Goal: Task Accomplishment & Management: Manage account settings

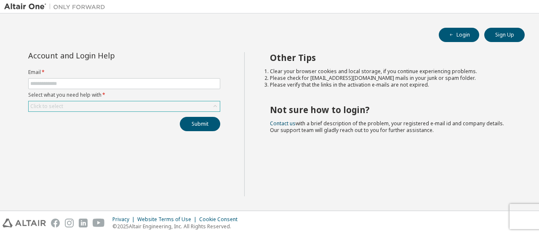
click at [169, 107] on div "Click to select" at bounding box center [124, 107] width 191 height 10
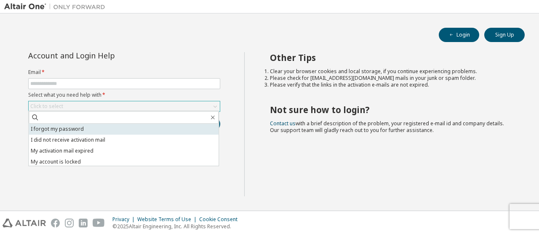
click at [129, 132] on li "I forgot my password" at bounding box center [124, 129] width 190 height 11
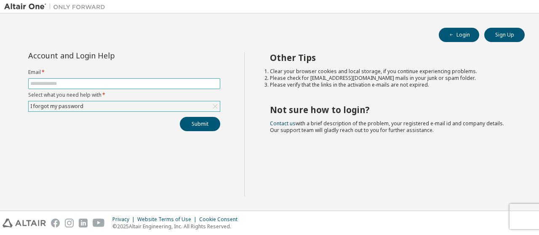
click at [133, 81] on input "text" at bounding box center [124, 83] width 188 height 7
type input "**********"
click at [212, 121] on button "Submit" at bounding box center [200, 124] width 40 height 14
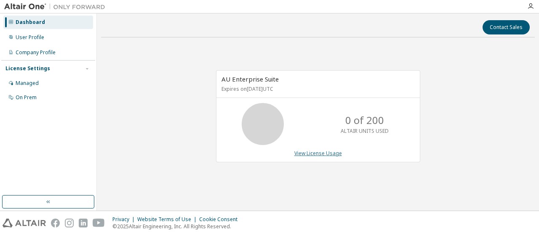
click at [323, 152] on link "View License Usage" at bounding box center [318, 153] width 48 height 7
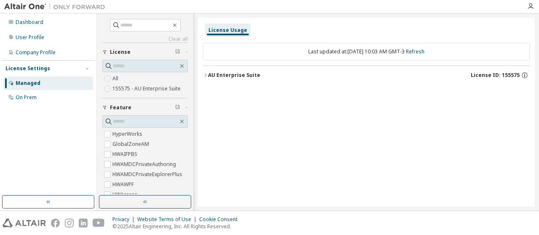
click at [116, 78] on label "All" at bounding box center [116, 79] width 8 height 10
click at [118, 91] on label "155575 - AU Enterprise Suite" at bounding box center [147, 89] width 70 height 10
click at [169, 50] on div "License" at bounding box center [147, 52] width 75 height 7
click at [157, 56] on button "License" at bounding box center [145, 52] width 86 height 19
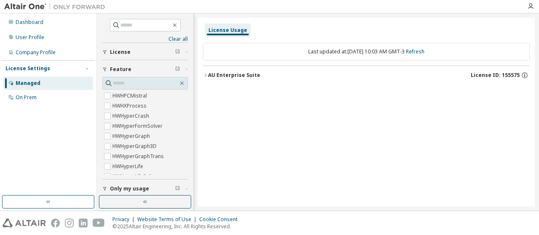
scroll to position [1006, 0]
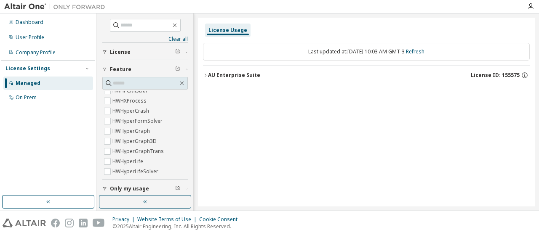
click at [179, 189] on icon "button" at bounding box center [178, 189] width 4 height 4
click at [63, 198] on button "button" at bounding box center [48, 201] width 92 height 13
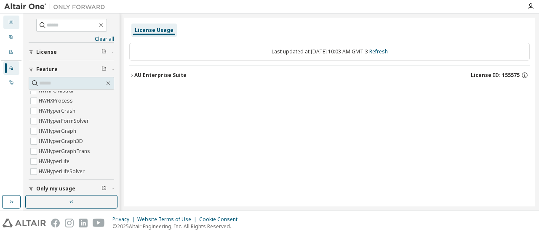
click at [11, 22] on icon at bounding box center [11, 22] width 4 height 4
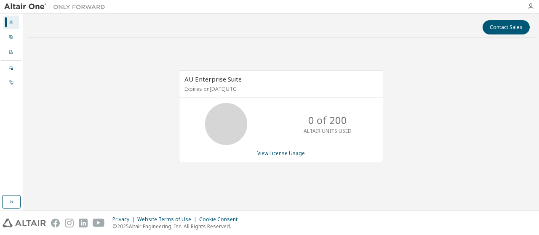
click at [531, 5] on icon "button" at bounding box center [530, 6] width 7 height 7
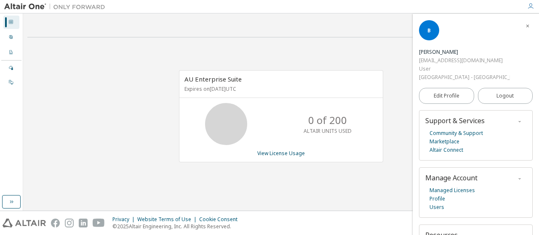
click at [531, 5] on icon "button" at bounding box center [530, 6] width 7 height 7
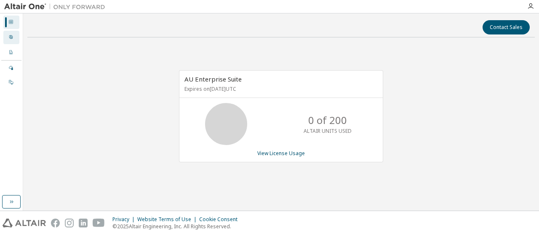
click at [9, 37] on icon at bounding box center [10, 37] width 5 height 5
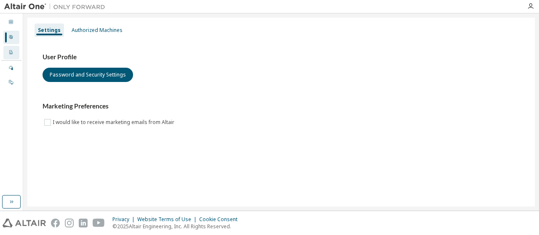
click at [6, 53] on div "Company Profile" at bounding box center [11, 52] width 16 height 13
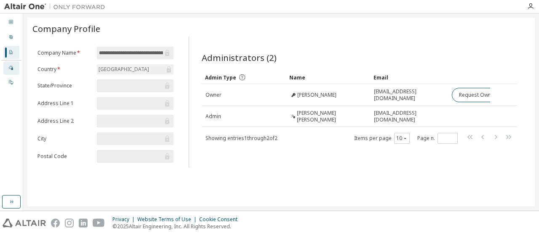
click at [10, 75] on div "Managed" at bounding box center [11, 67] width 16 height 13
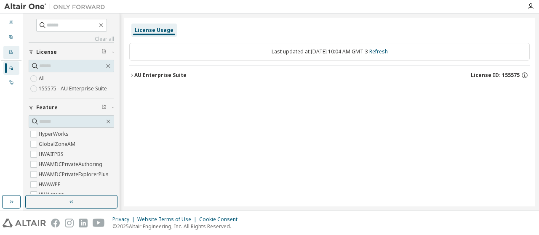
click at [8, 54] on icon at bounding box center [10, 52] width 5 height 5
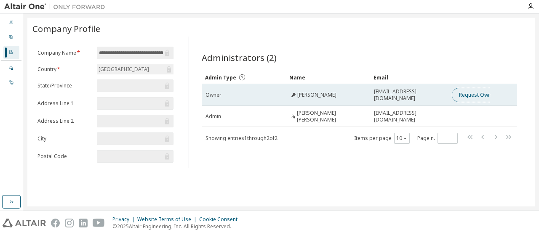
click at [475, 98] on button "Request Owner Change" at bounding box center [487, 95] width 71 height 14
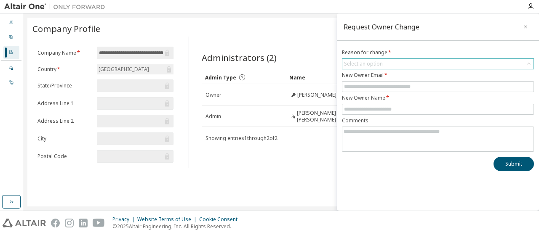
click at [439, 64] on div "Select an option" at bounding box center [437, 64] width 191 height 10
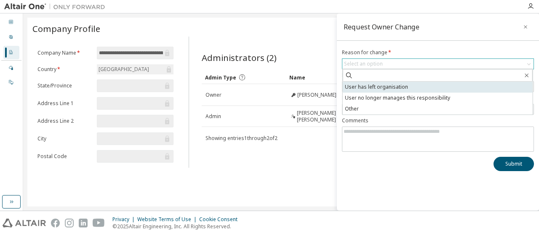
click at [420, 91] on li "User has left organisation" at bounding box center [438, 87] width 190 height 11
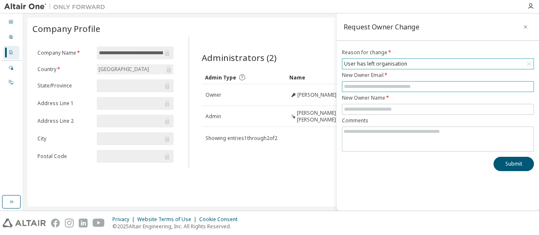
click at [416, 86] on input "text" at bounding box center [438, 86] width 188 height 7
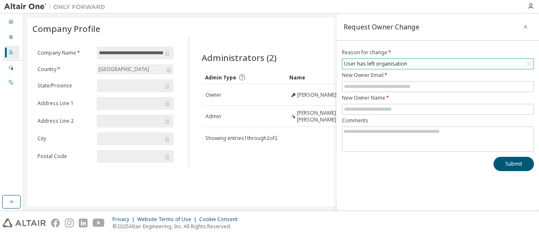
click at [529, 25] on button "button" at bounding box center [525, 26] width 13 height 13
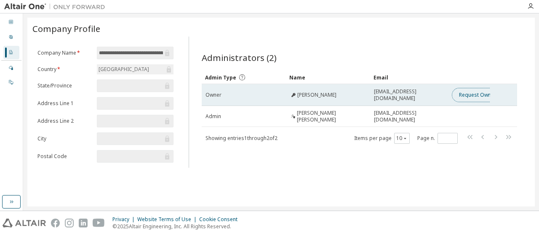
click at [465, 94] on button "Request Owner Change" at bounding box center [487, 95] width 71 height 14
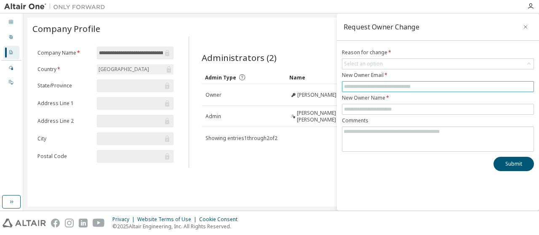
click at [422, 84] on input "text" at bounding box center [438, 86] width 188 height 7
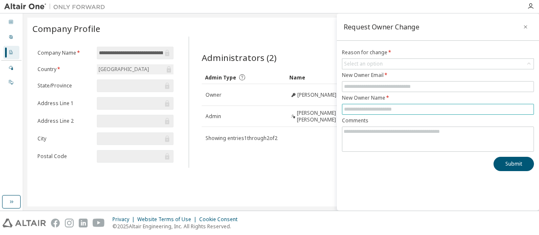
click at [410, 111] on input "text" at bounding box center [438, 109] width 188 height 7
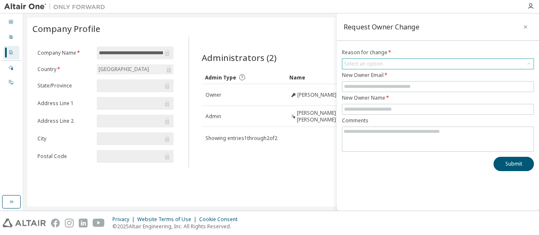
click at [395, 64] on div "Select an option" at bounding box center [437, 64] width 191 height 10
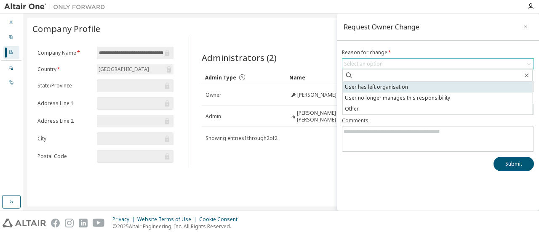
click at [394, 89] on li "User has left organisation" at bounding box center [438, 87] width 190 height 11
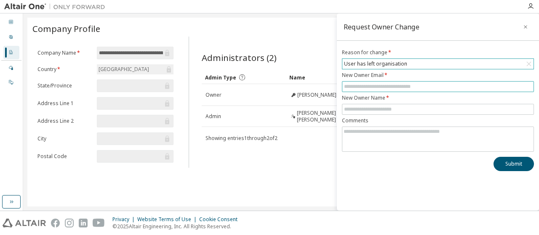
click at [394, 89] on input "text" at bounding box center [438, 86] width 188 height 7
type input "**********"
click at [494, 157] on button "Submit" at bounding box center [514, 164] width 40 height 14
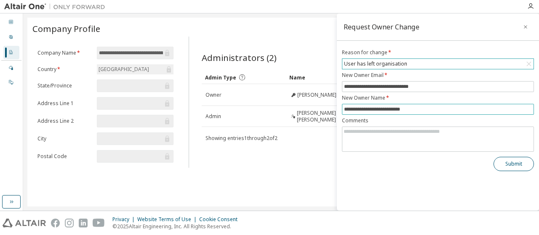
type input "**********"
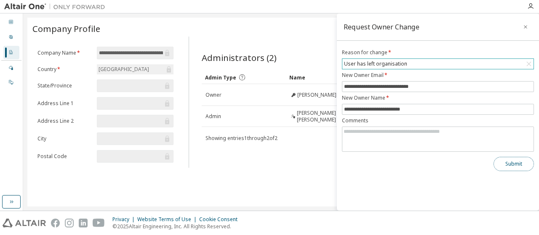
click at [524, 167] on button "Submit" at bounding box center [514, 164] width 40 height 14
click at [528, 23] on button "button" at bounding box center [525, 26] width 13 height 13
